Goal: Task Accomplishment & Management: Use online tool/utility

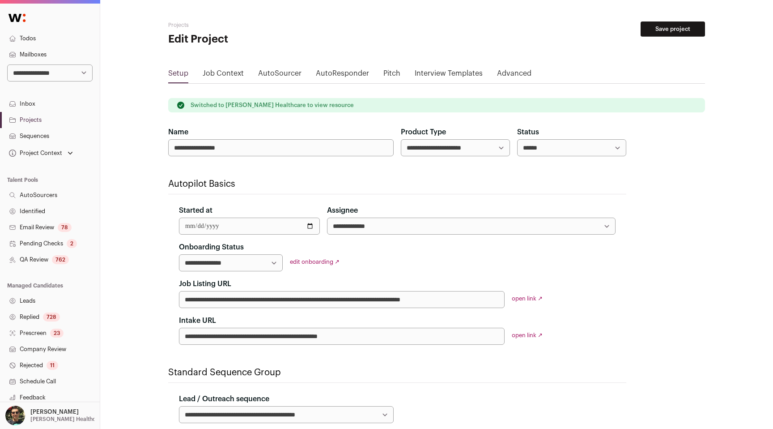
click at [82, 74] on select "**********" at bounding box center [49, 72] width 85 height 17
select select "*****"
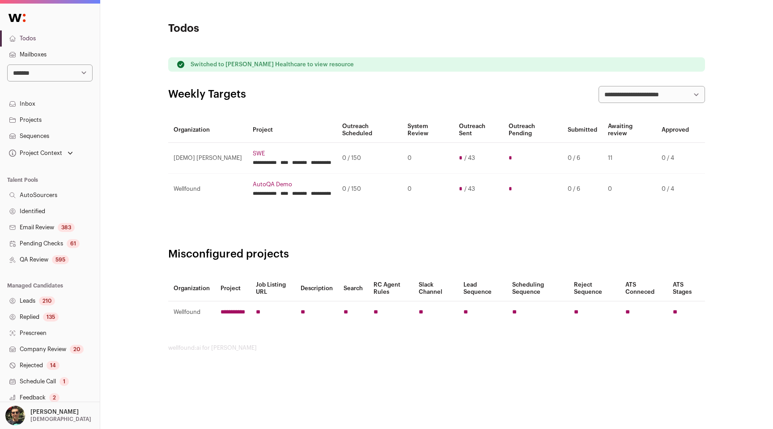
click at [38, 301] on link "Leads 210" at bounding box center [50, 301] width 100 height 16
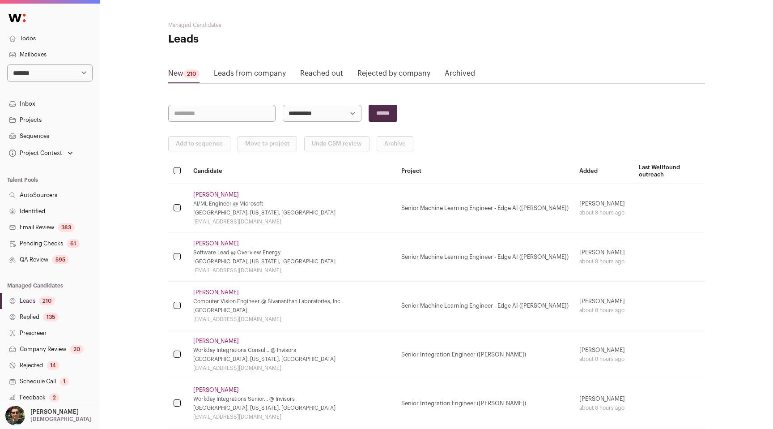
click at [49, 111] on link "Inbox" at bounding box center [50, 104] width 100 height 16
click at [49, 118] on link "Projects" at bounding box center [50, 120] width 100 height 16
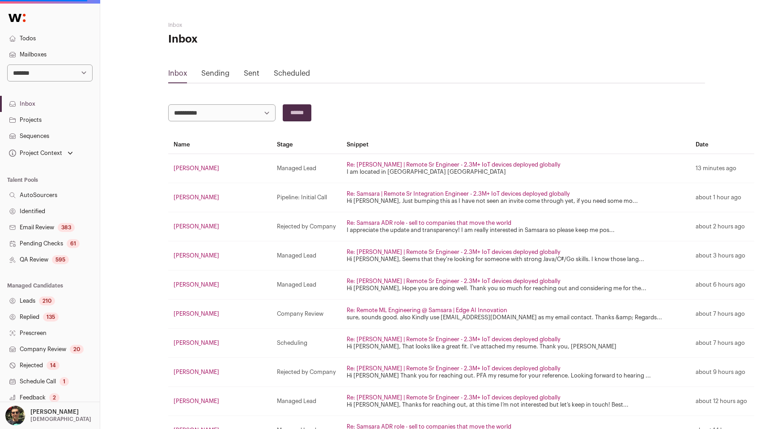
click at [49, 118] on link "Projects" at bounding box center [50, 120] width 100 height 16
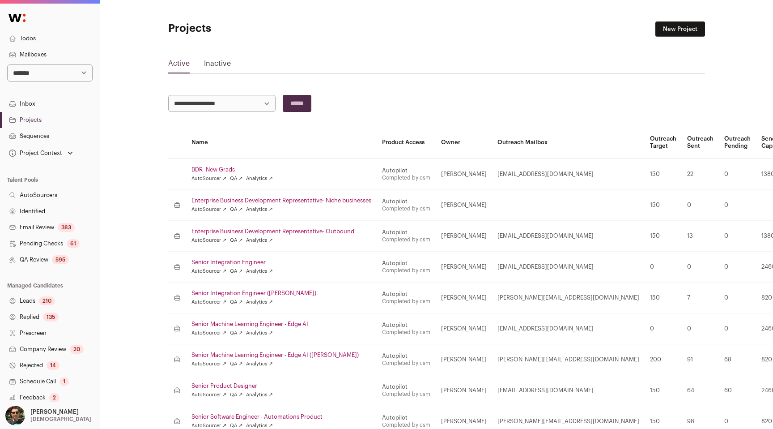
click at [220, 261] on link "Senior Integration Engineer" at bounding box center [281, 262] width 180 height 7
click at [220, 289] on td "Senior Integration Engineer (Kyle) AutoSourcer ↗ QA ↗ Analytics ↗" at bounding box center [281, 297] width 191 height 31
click at [220, 290] on link "Senior Integration Engineer ([PERSON_NAME])" at bounding box center [281, 292] width 180 height 7
click at [221, 260] on link "Senior Integration Engineer" at bounding box center [281, 262] width 180 height 7
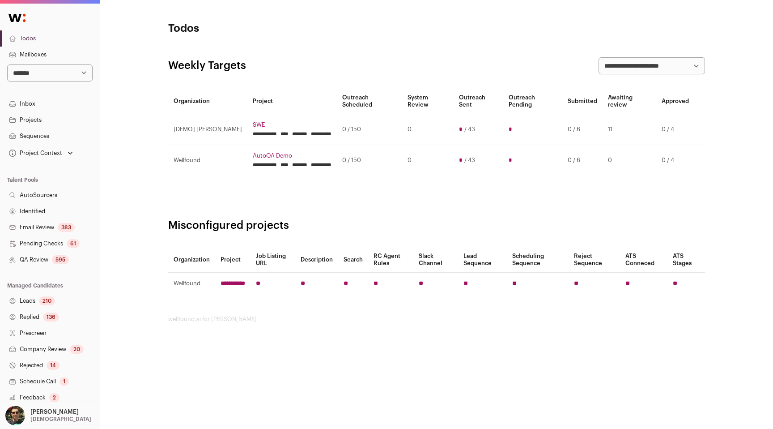
click at [42, 224] on link "Email Review 383" at bounding box center [50, 227] width 100 height 16
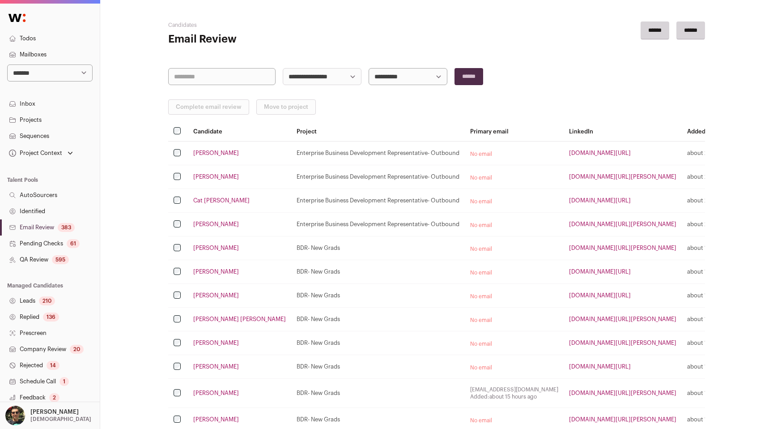
click at [226, 151] on link "Peyton Walinsky" at bounding box center [216, 152] width 46 height 7
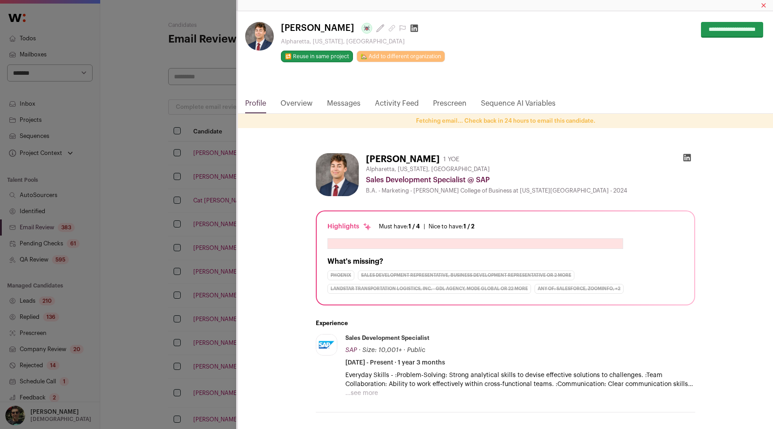
click at [701, 29] on input "**********" at bounding box center [732, 30] width 62 height 16
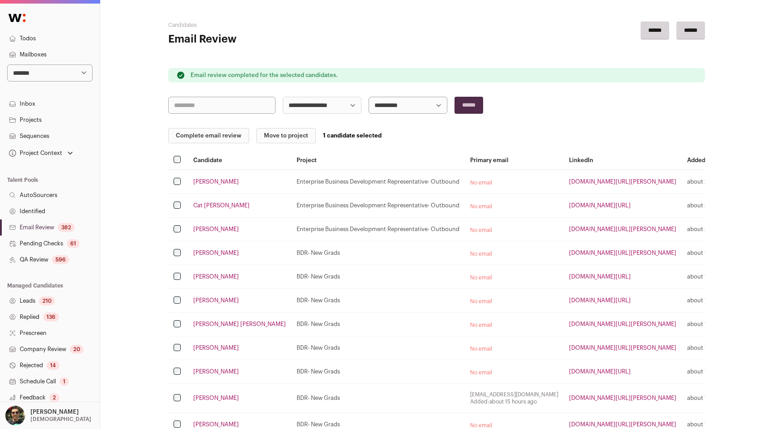
click at [273, 73] on p "Email review completed for the selected candidates." at bounding box center [264, 75] width 147 height 7
click at [51, 257] on link "QA Review 596" at bounding box center [50, 259] width 100 height 16
click at [206, 207] on link "Cat Cooper" at bounding box center [221, 205] width 56 height 7
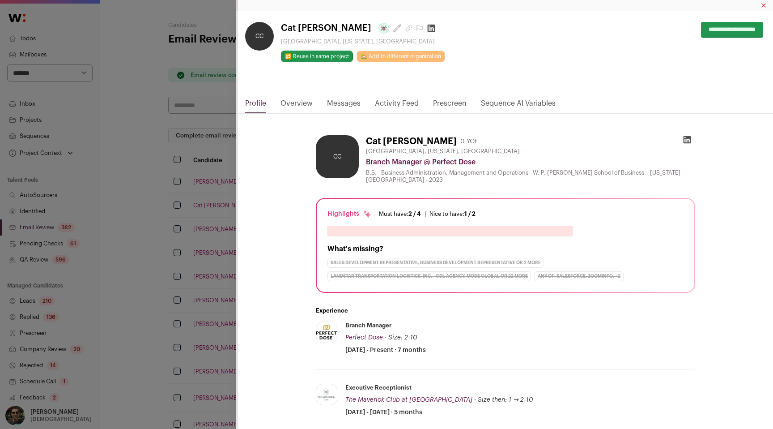
click at [297, 108] on link "Overview" at bounding box center [296, 105] width 32 height 15
